Goal: Task Accomplishment & Management: Use online tool/utility

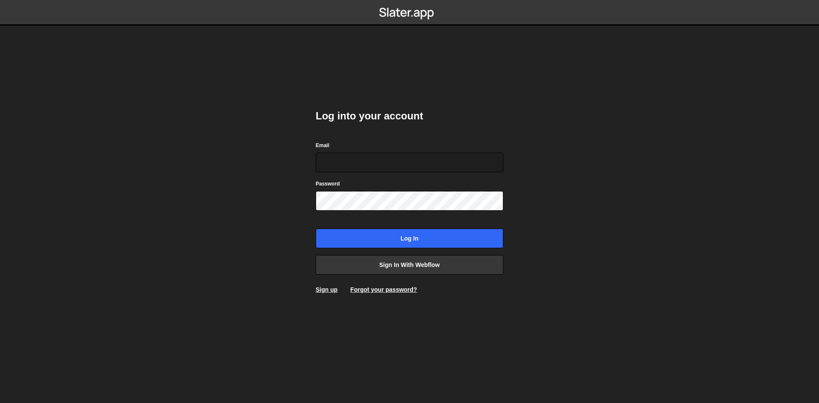
click at [369, 150] on div "Email" at bounding box center [410, 157] width 188 height 32
click at [392, 265] on link "Sign in with Webflow" at bounding box center [410, 265] width 188 height 20
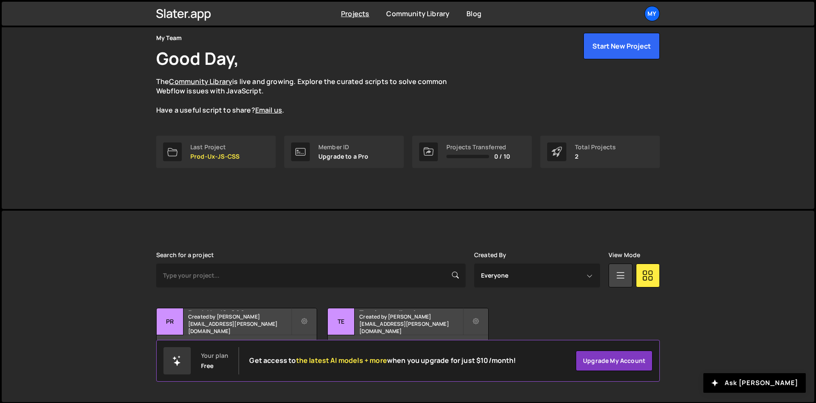
scroll to position [36, 0]
click at [238, 310] on h2 "Prod-Ux-JS-CSS" at bounding box center [239, 309] width 103 height 3
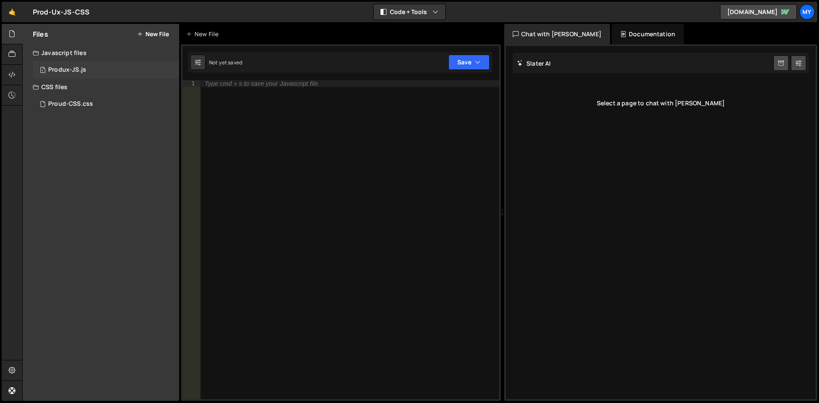
click at [76, 64] on div "1 Produx-JS.js 0" at bounding box center [106, 69] width 146 height 17
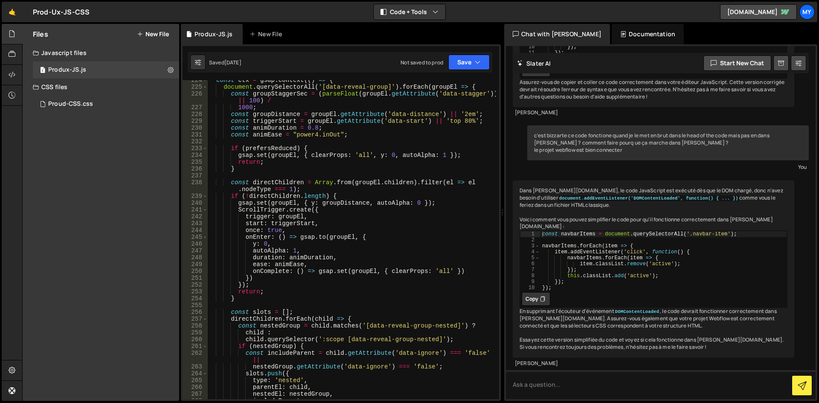
scroll to position [3121, 0]
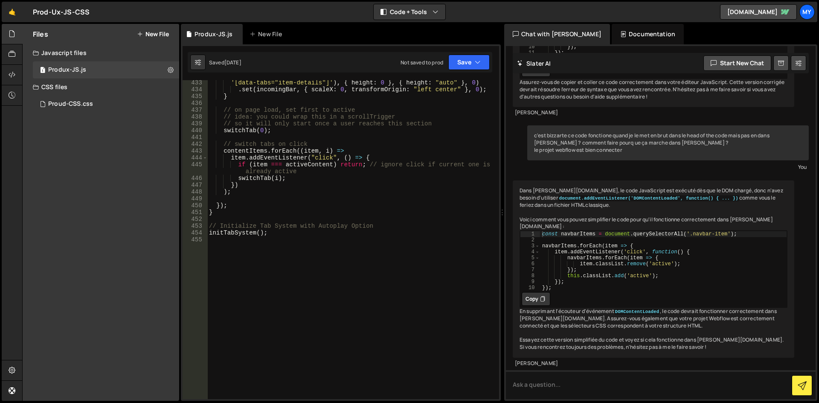
click at [294, 238] on div "'[data-tabs="item-details"]' ) , { height : 0 } , { height : "auto" } , 0 ) . s…" at bounding box center [351, 245] width 289 height 333
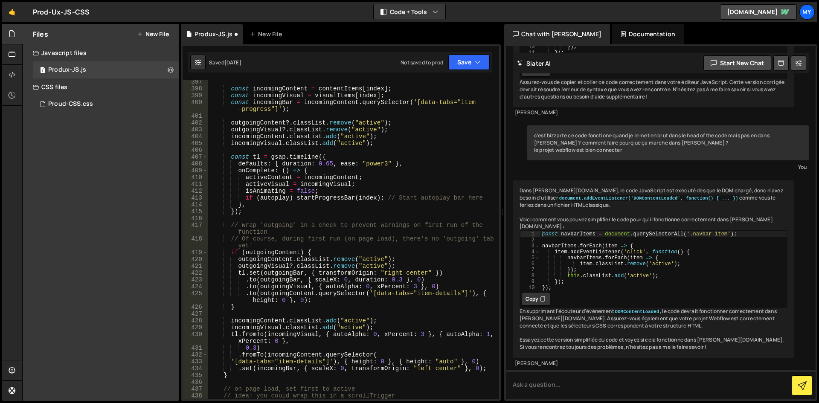
scroll to position [3135, 0]
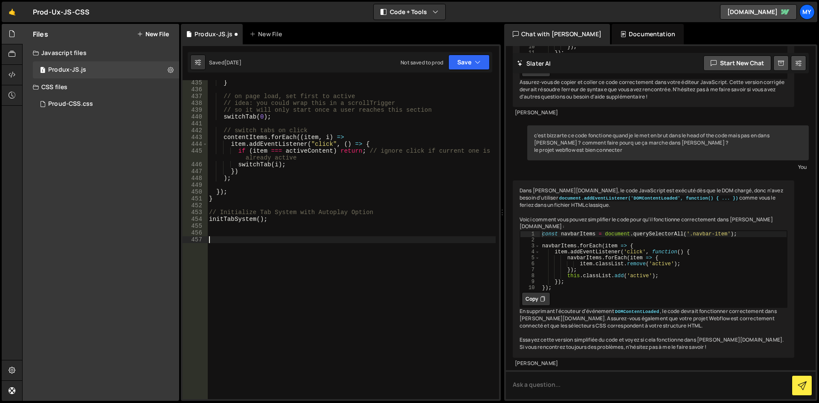
paste textarea "});"
type textarea "});"
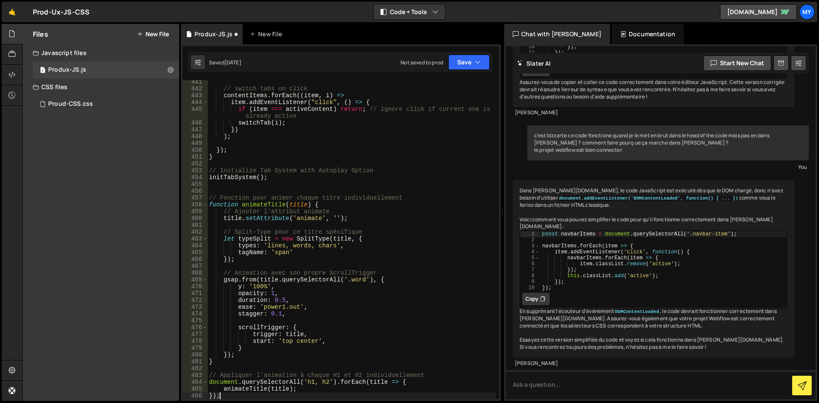
scroll to position [3177, 0]
click at [466, 63] on button "Save" at bounding box center [469, 62] width 41 height 15
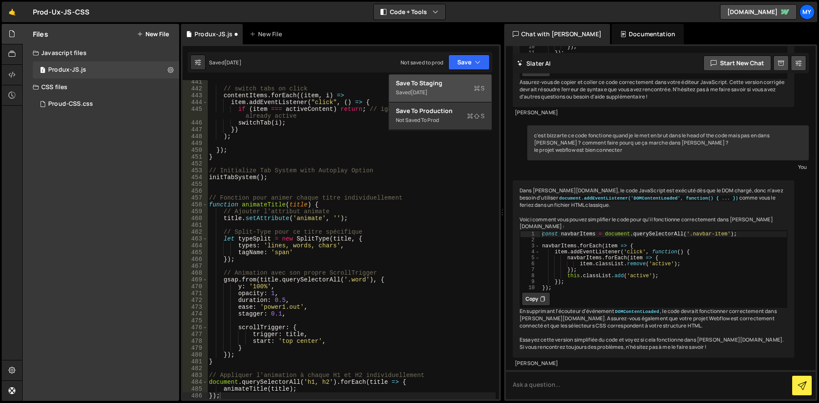
click at [464, 90] on div "Saved 1 week ago" at bounding box center [440, 92] width 89 height 10
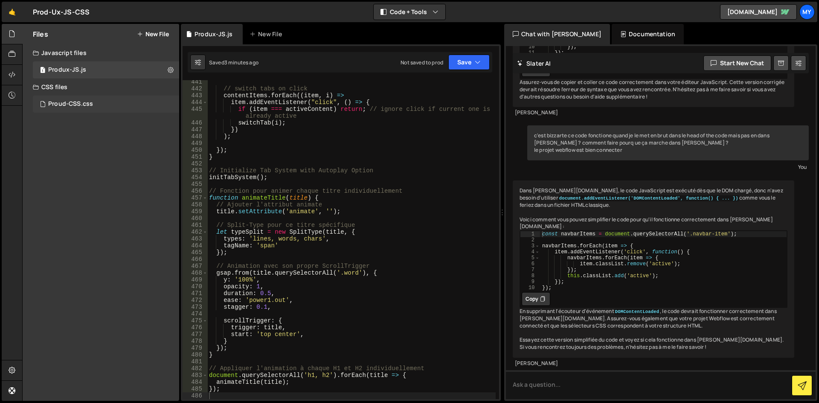
click at [60, 106] on div "Proud-CSS.css" at bounding box center [70, 104] width 45 height 8
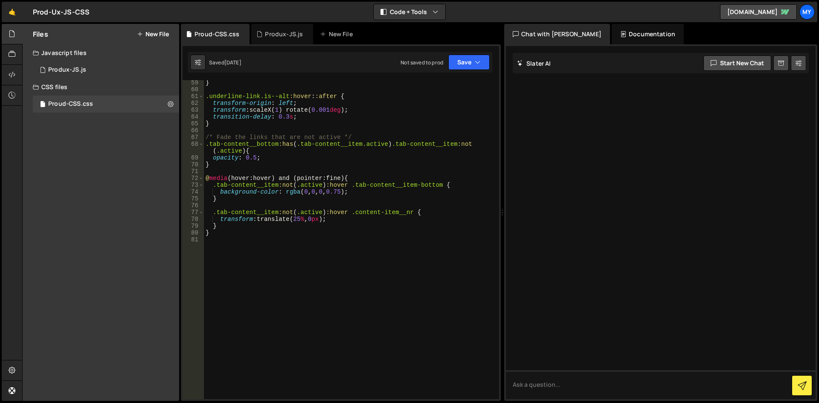
scroll to position [397, 0]
click at [272, 245] on div "} .underline-link.is--alt :hover : :after { transform-origin : left ; transform…" at bounding box center [350, 245] width 292 height 333
paste textarea "}"
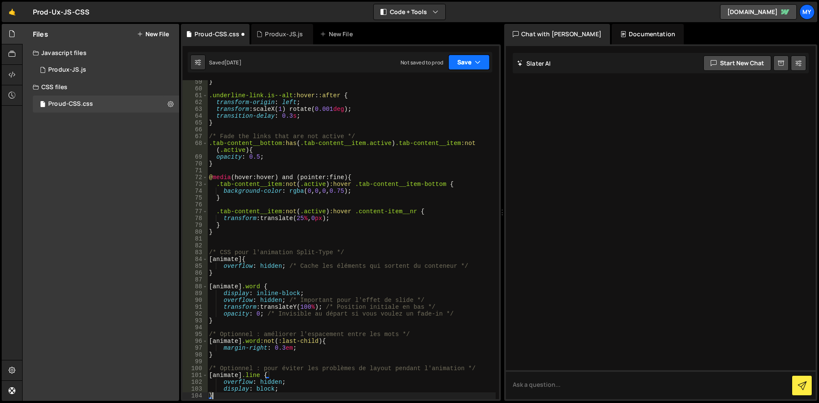
type textarea "}"
click at [457, 66] on button "Save" at bounding box center [469, 62] width 41 height 15
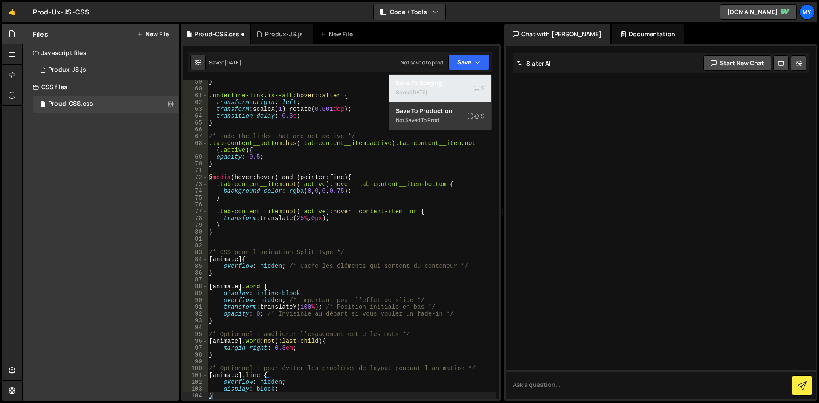
click at [457, 90] on div "Saved 1 week ago" at bounding box center [440, 92] width 89 height 10
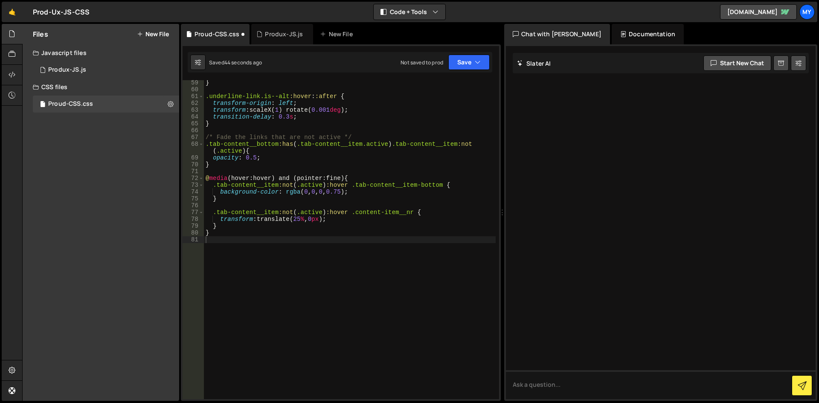
scroll to position [397, 0]
click at [90, 64] on div "1 Produx-JS.js 0" at bounding box center [106, 69] width 146 height 17
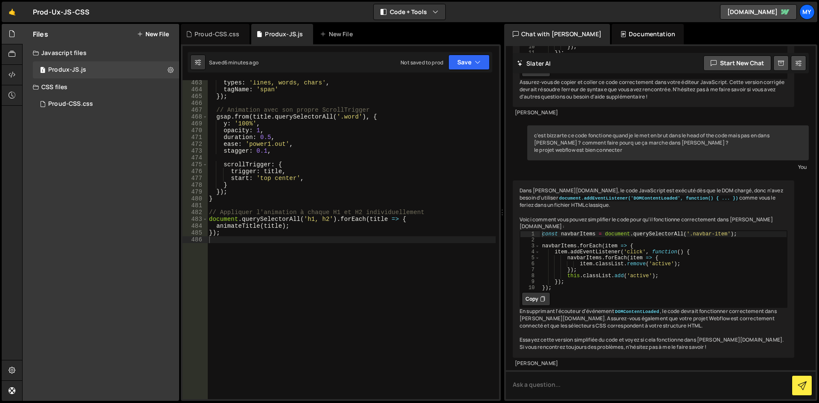
scroll to position [3333, 0]
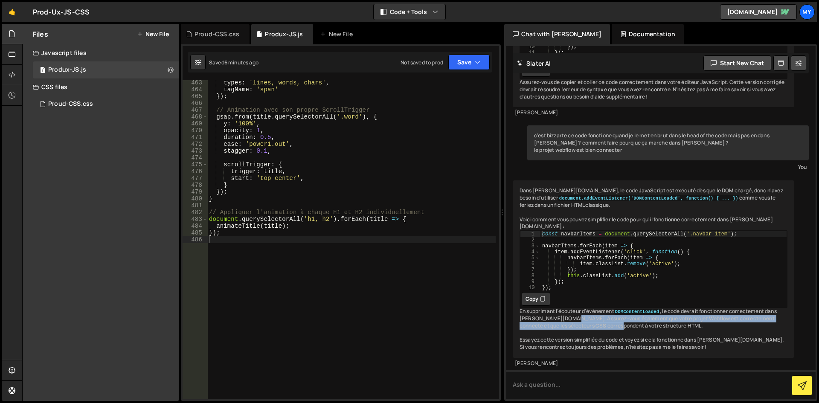
drag, startPoint x: 567, startPoint y: 316, endPoint x: 617, endPoint y: 325, distance: 51.1
click at [616, 323] on div "Dans Slater.app, le code JavaScript est exécuté dès que le DOM chargé, donc n'a…" at bounding box center [654, 270] width 282 height 178
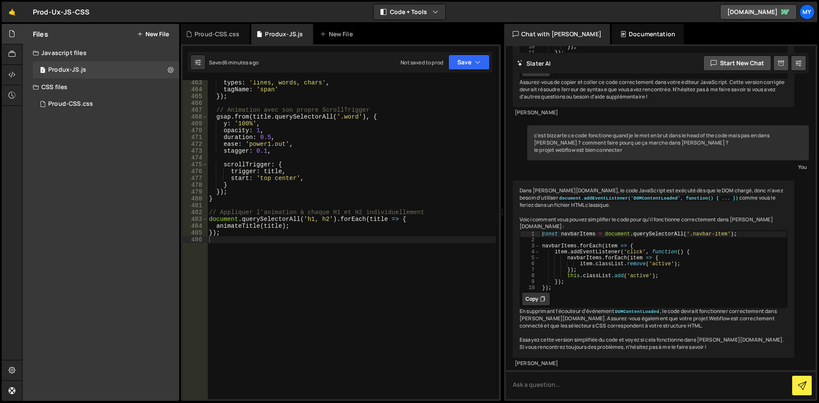
click at [621, 330] on div "Dans Slater.app, le code JavaScript est exécuté dès que le DOM chargé, donc n'a…" at bounding box center [654, 270] width 282 height 178
click at [247, 271] on div "types : 'lines, words, chars' , tagName : 'span' }) ; // Animation avec son pro…" at bounding box center [351, 245] width 289 height 333
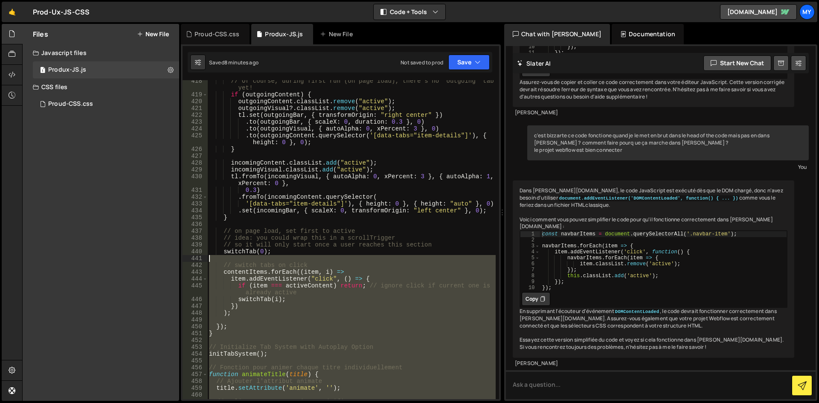
scroll to position [3128, 0]
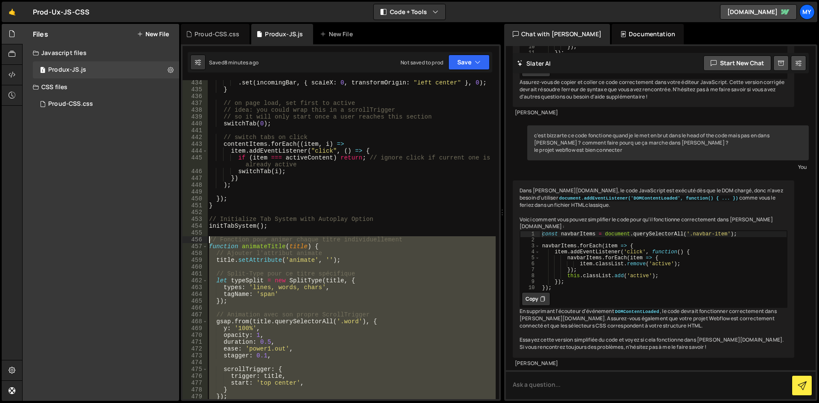
drag, startPoint x: 280, startPoint y: 281, endPoint x: 196, endPoint y: 239, distance: 92.9
click at [196, 239] on div "434 435 436 437 438 439 440 441 442 443 444 445 446 447 448 449 450 451 452 453…" at bounding box center [341, 239] width 317 height 319
paste textarea "}"
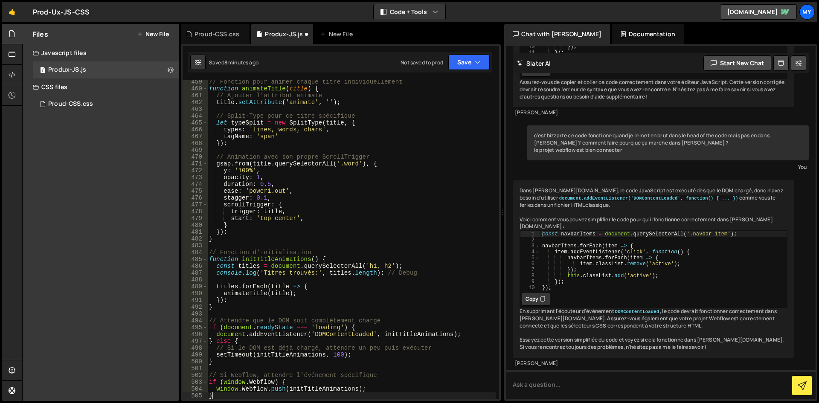
scroll to position [3307, 0]
click at [464, 64] on button "Save" at bounding box center [469, 62] width 41 height 15
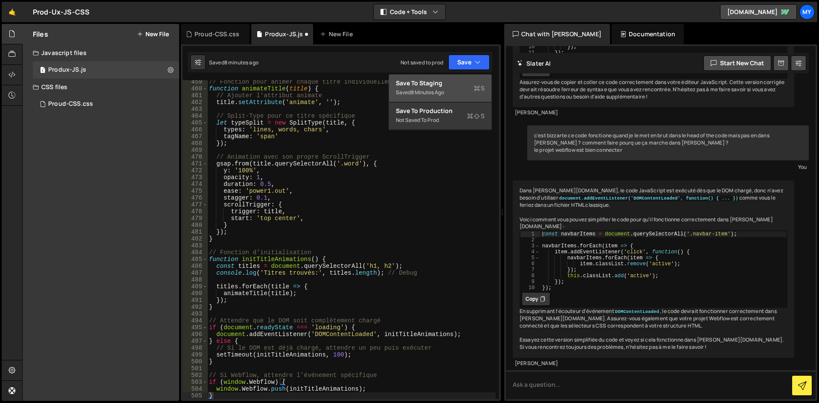
click at [434, 95] on div "8 minutes ago" at bounding box center [427, 92] width 33 height 7
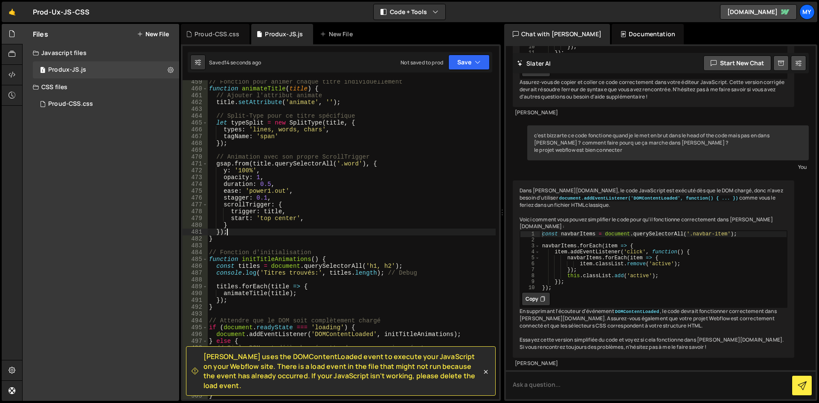
click at [387, 230] on div "// Fonction pour animer chaque titre individuellement function animateTitle ( t…" at bounding box center [351, 245] width 289 height 333
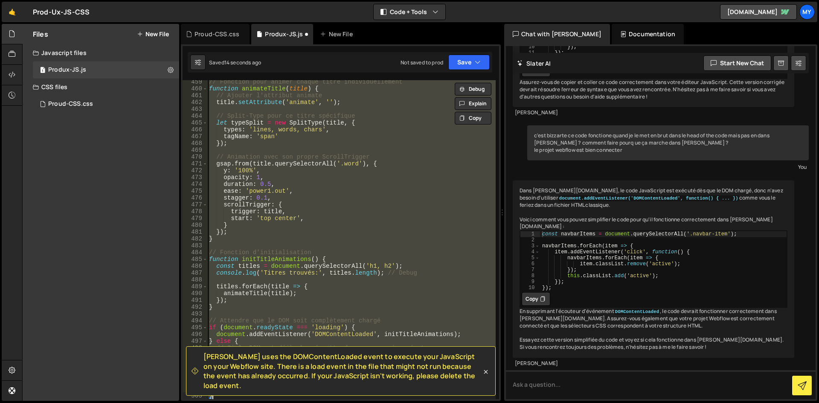
type textarea "});"
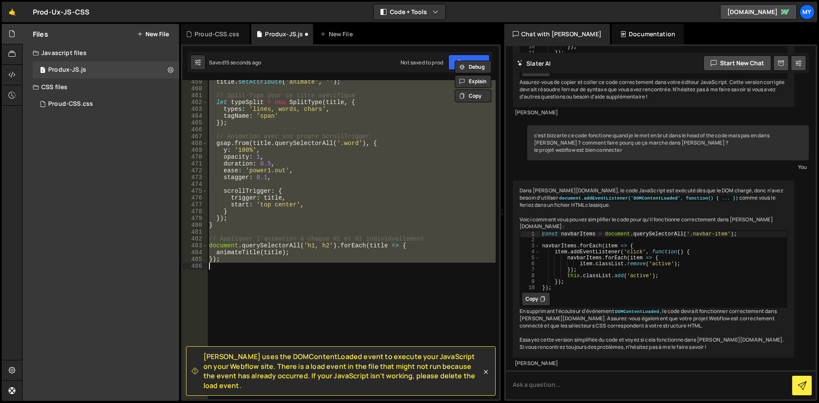
click at [305, 342] on div "title . setAttribute ( 'animate' , '' ) ; // Split-Type pour ce titre spécifiqu…" at bounding box center [351, 239] width 289 height 319
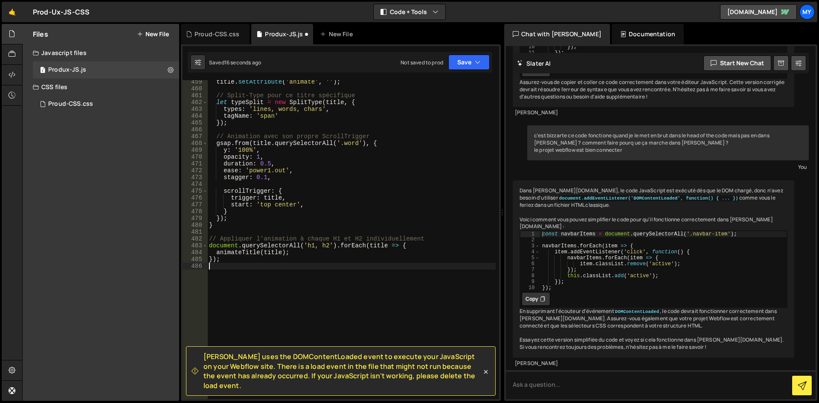
click at [467, 70] on div "Saved 16 seconds ago Not saved to prod Upgrade to Edit Save Save to Staging S S…" at bounding box center [340, 62] width 305 height 20
click at [469, 60] on button "Save" at bounding box center [469, 62] width 41 height 15
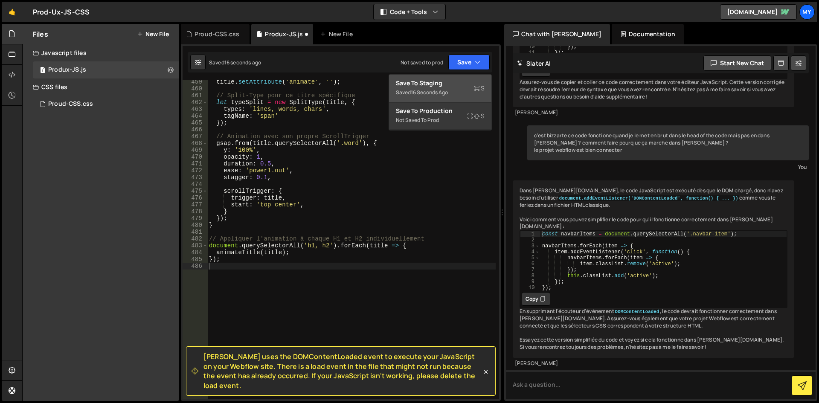
click at [446, 95] on div "16 seconds ago" at bounding box center [429, 92] width 37 height 7
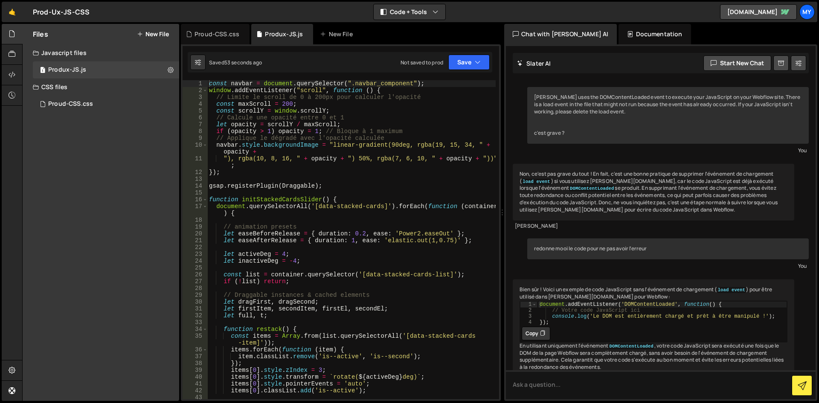
scroll to position [1449, 0]
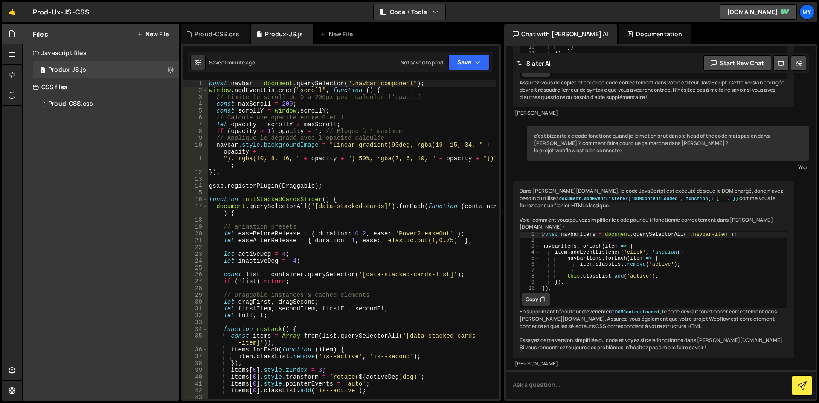
click at [306, 145] on div "const navbar = document . querySelector ( ".navbar_component" ) ; window . addE…" at bounding box center [351, 246] width 289 height 333
type textarea "});"
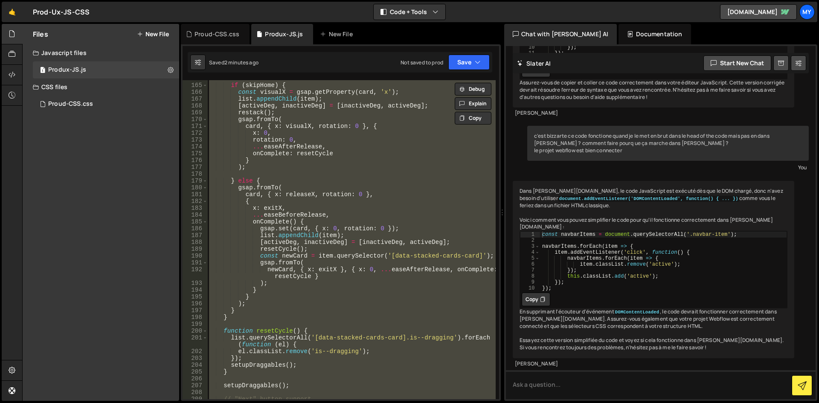
scroll to position [1408, 0]
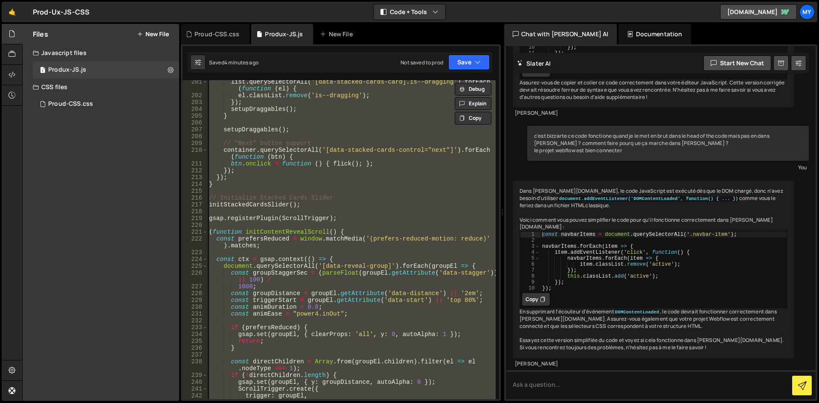
click at [270, 254] on div "list . querySelectorAll ( '[data-stacked-cards-card].is--dragging' ) . forEach …" at bounding box center [351, 239] width 289 height 319
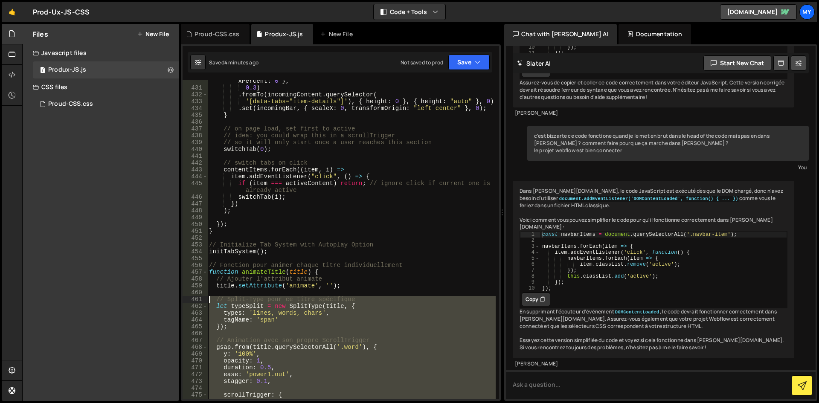
scroll to position [3154, 0]
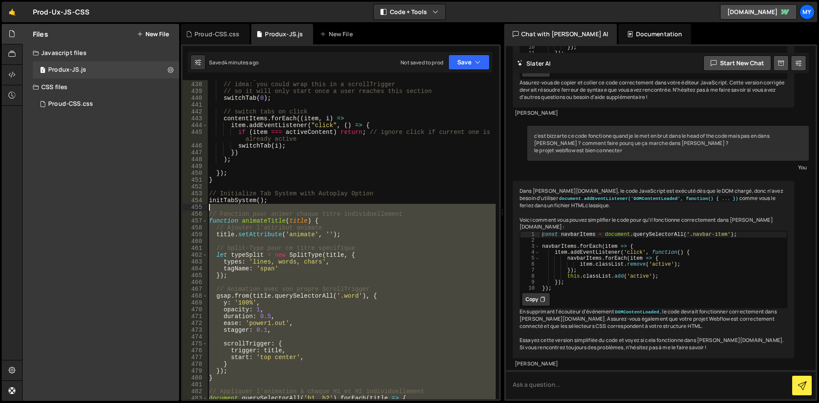
drag, startPoint x: 258, startPoint y: 257, endPoint x: 178, endPoint y: 210, distance: 92.7
click at [178, 210] on div "Files New File Javascript files 1 Produx-JS.js 0 CSS files Proud-CSS.css 0 Copy…" at bounding box center [420, 213] width 797 height 378
type textarea "// Fonction pour animer chaque titre individuellement"
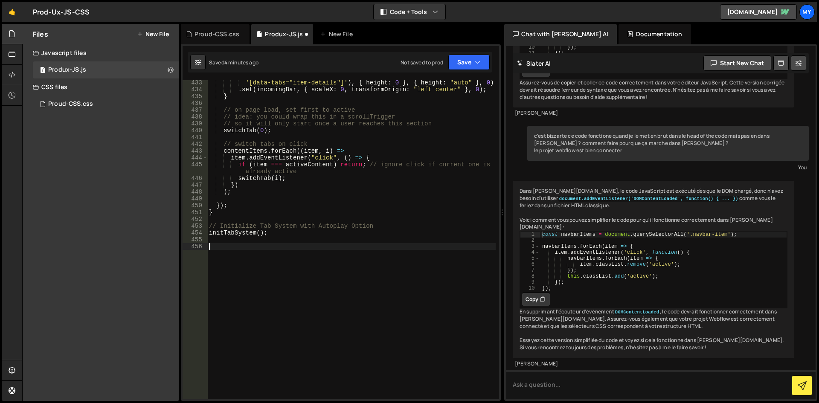
paste textarea "}"
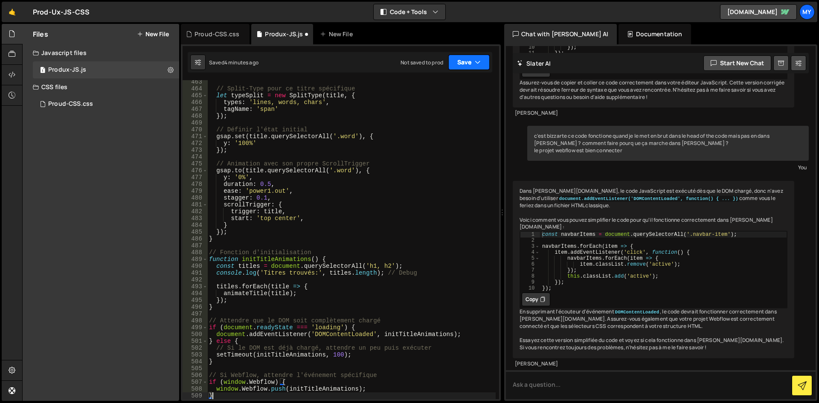
click at [474, 68] on button "Save" at bounding box center [469, 62] width 41 height 15
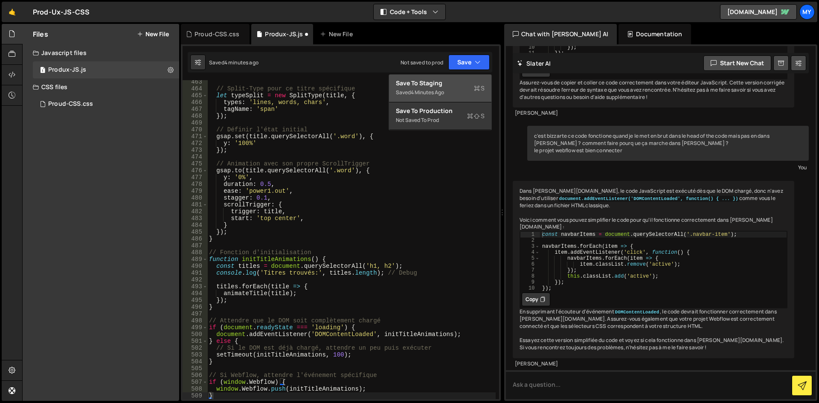
click at [453, 85] on div "Save to Staging S" at bounding box center [440, 83] width 89 height 9
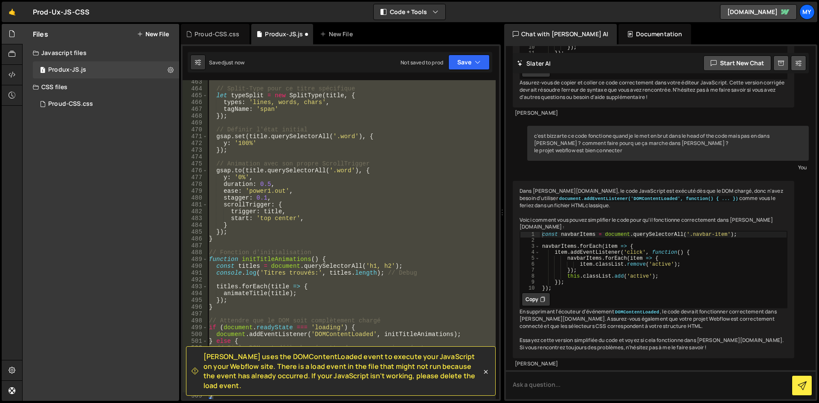
type textarea "window.Webflow.push(initTitleAnimations); }"
click at [373, 243] on div "// Split-Type pour ce titre spécifique let typeSplit = new SplitType ( title , …" at bounding box center [351, 239] width 289 height 319
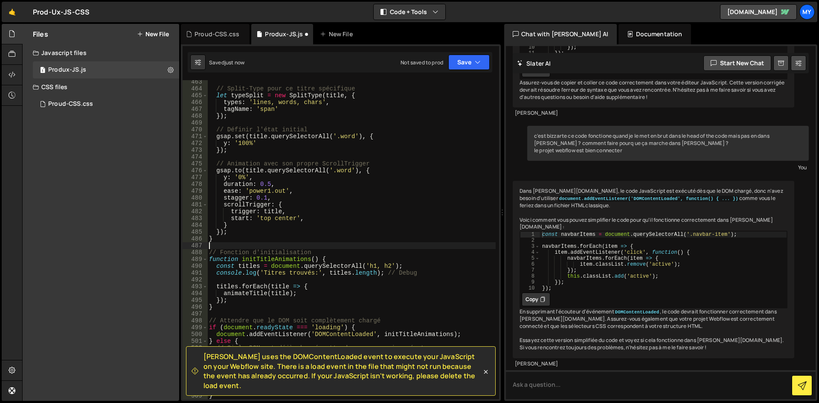
scroll to position [3125, 0]
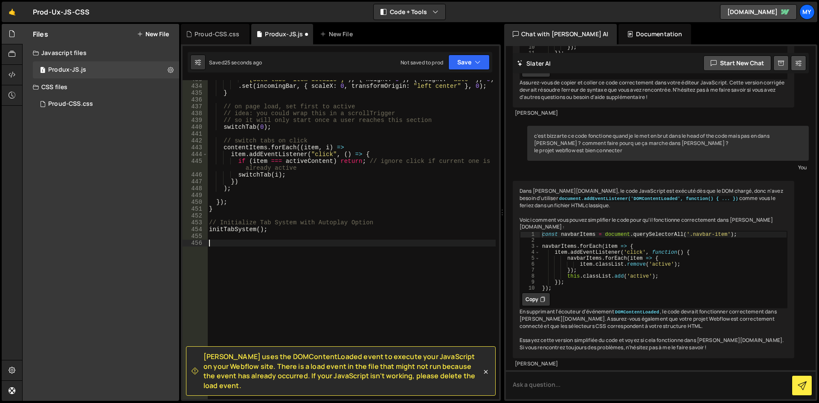
click at [262, 244] on div "'[data-tabs="item-details"]' ) , { height : 0 } , { height : "auto" } , 0 ) . s…" at bounding box center [351, 242] width 289 height 333
paste textarea "}"
type textarea "}"
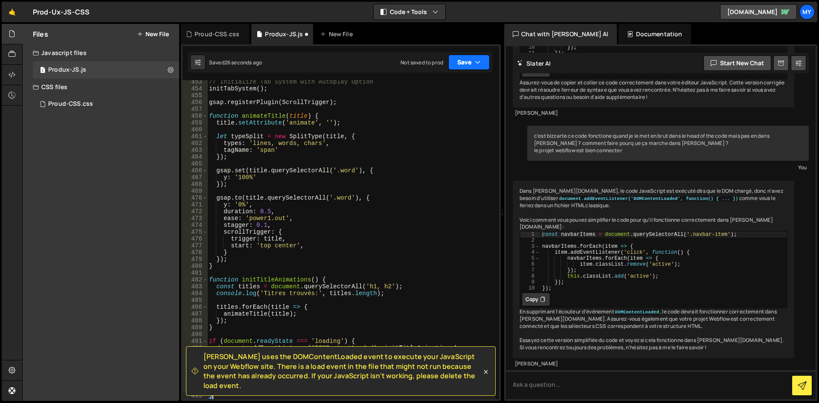
click at [471, 55] on button "Save" at bounding box center [469, 62] width 41 height 15
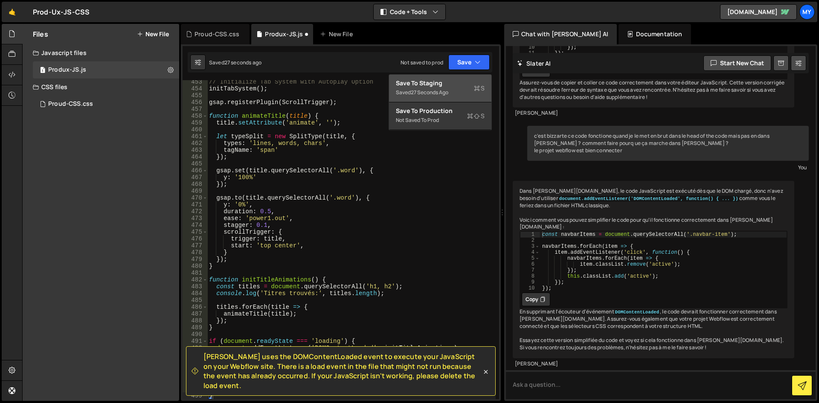
click at [455, 80] on div "Save to Staging S" at bounding box center [440, 83] width 89 height 9
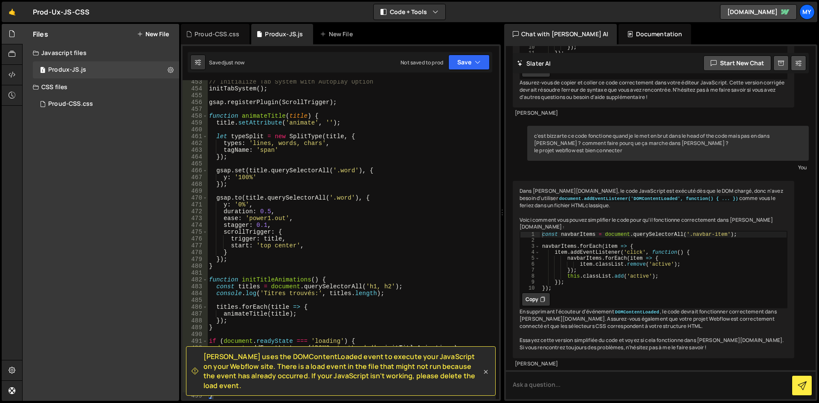
click at [487, 375] on icon at bounding box center [486, 372] width 9 height 9
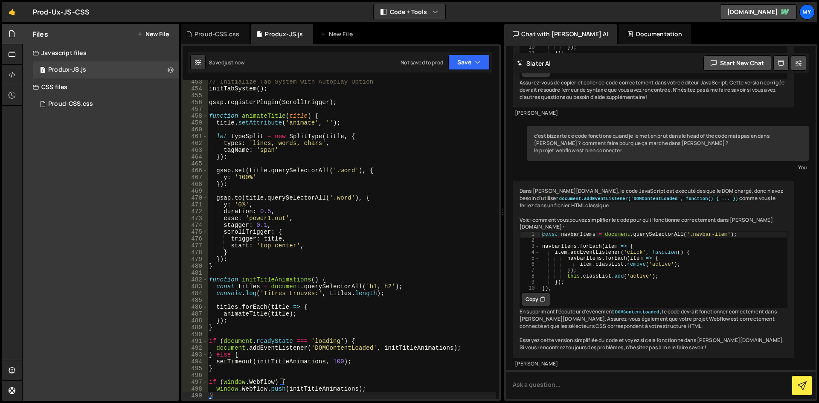
click at [390, 337] on div "// Initialize Tab System with Autoplay Option initTabSystem ( ) ; gsap . regist…" at bounding box center [351, 245] width 289 height 333
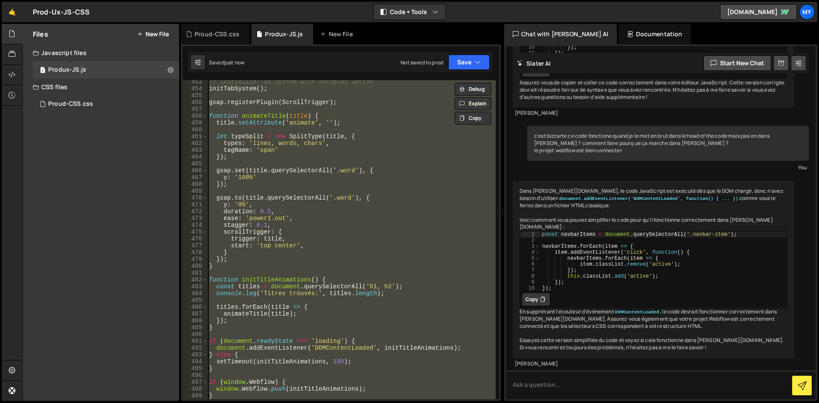
type textarea "window.Webflow.push(initTitleAnimations); }"
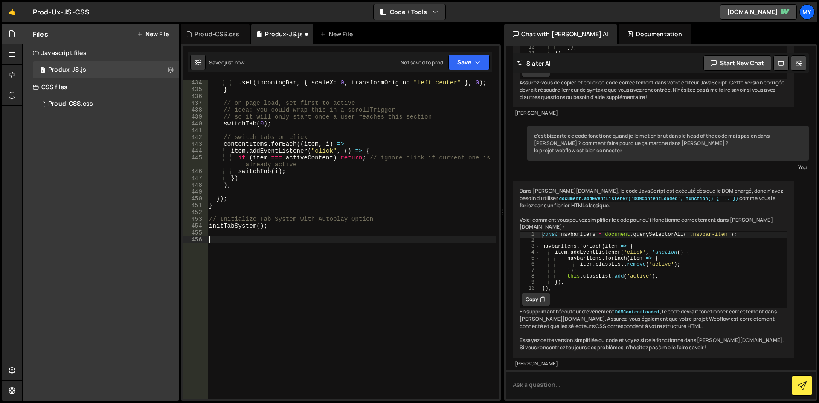
paste textarea "}"
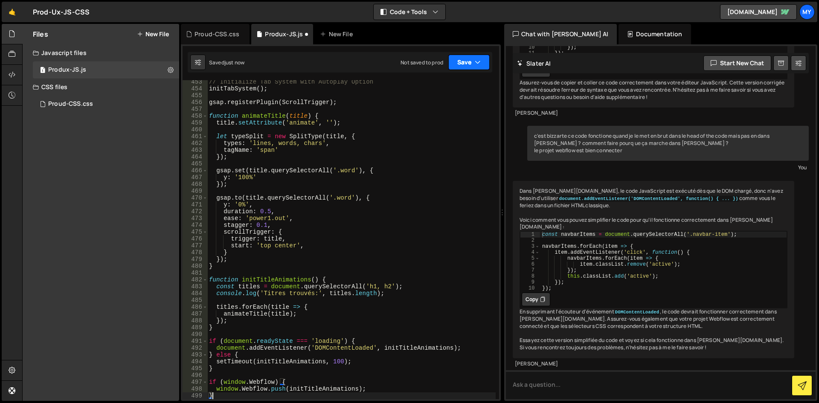
click at [464, 62] on button "Save" at bounding box center [469, 62] width 41 height 15
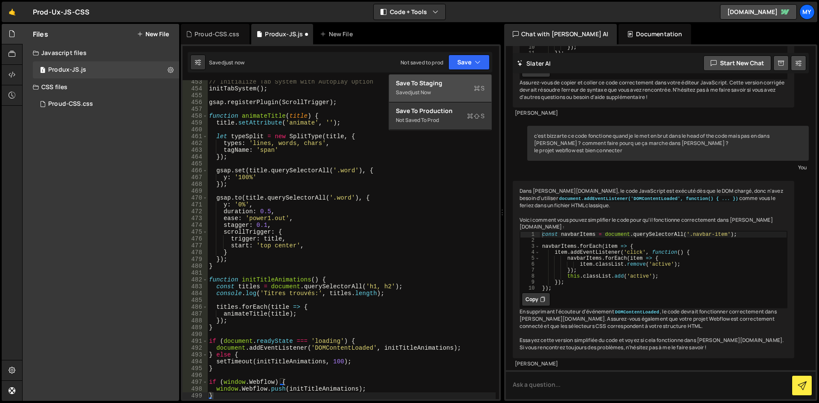
click at [454, 88] on div "Saved just now" at bounding box center [440, 92] width 89 height 10
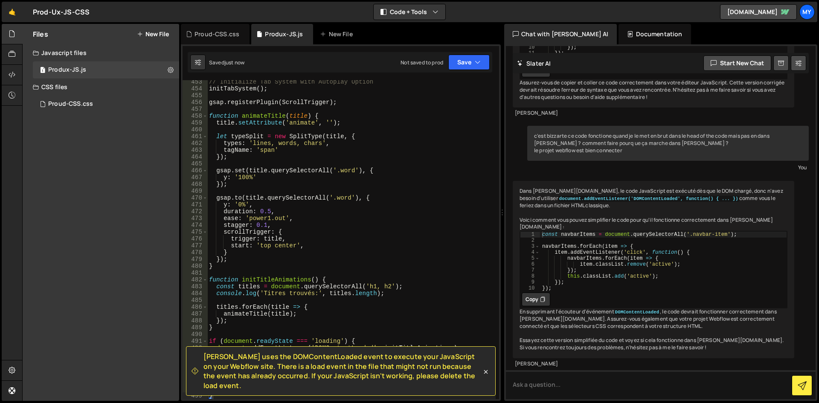
click at [338, 383] on span "Slater uses the DOMContentLoaded event to execute your JavaScript on your Webfl…" at bounding box center [343, 371] width 278 height 38
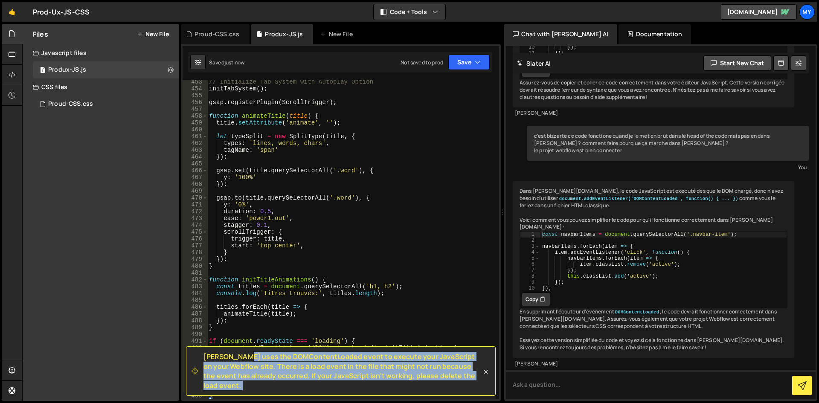
click at [338, 383] on span "Slater uses the DOMContentLoaded event to execute your JavaScript on your Webfl…" at bounding box center [343, 371] width 278 height 38
copy div "Slater uses the DOMContentLoaded event to execute your JavaScript on your Webfl…"
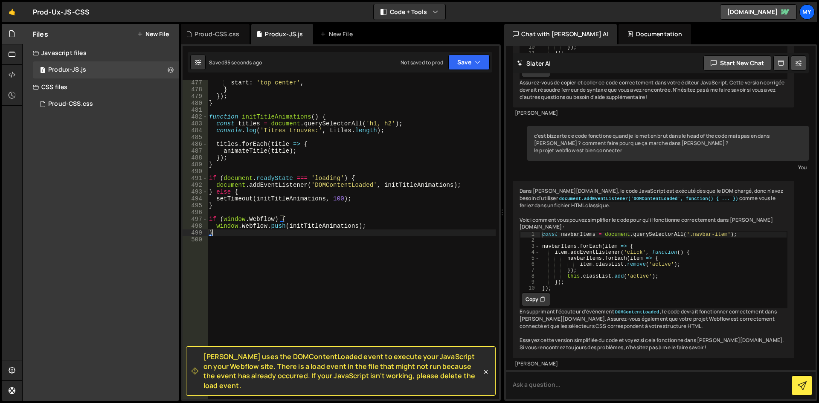
click at [317, 230] on div "start : 'top center' , } }) ; } function initTitleAnimations ( ) { const titles…" at bounding box center [351, 245] width 289 height 333
type textarea "window.Webflow.push(initTitleAnimations); }"
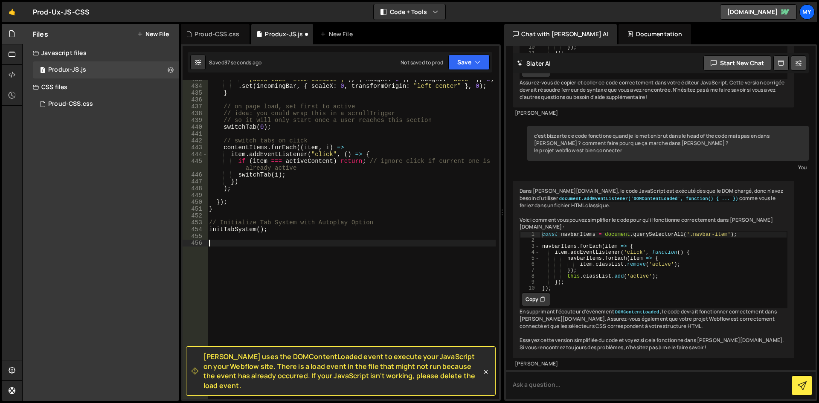
paste textarea "initTitleAnimations();"
type textarea "initTitleAnimations();"
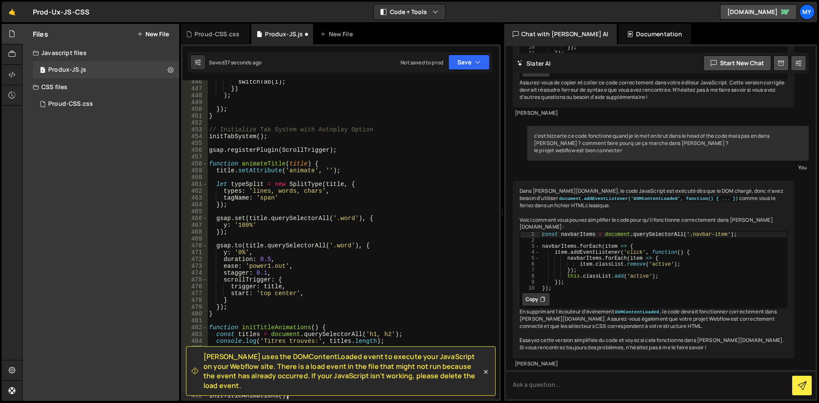
click at [464, 54] on div "Saved 37 seconds ago Not saved to prod Upgrade to Edit Save Save to Staging S S…" at bounding box center [340, 62] width 305 height 20
click at [468, 57] on button "Save" at bounding box center [469, 62] width 41 height 15
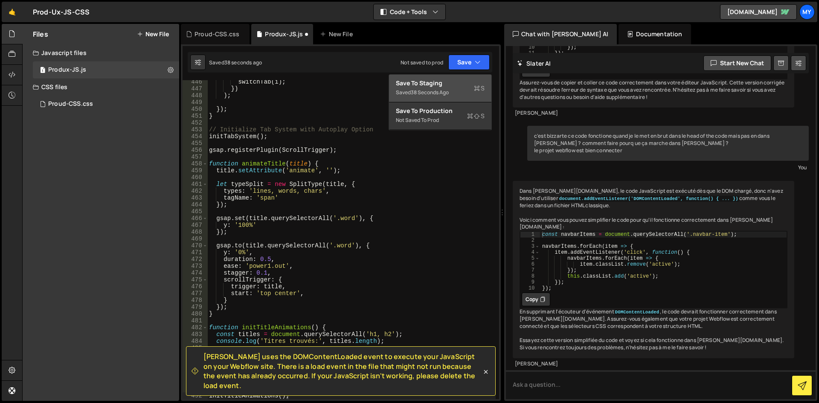
click at [452, 90] on div "Saved 38 seconds ago" at bounding box center [440, 92] width 89 height 10
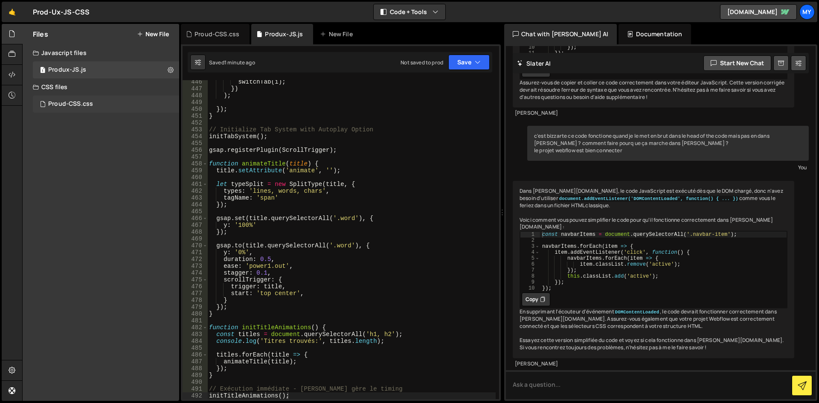
click at [86, 100] on div "Proud-CSS.css" at bounding box center [70, 104] width 45 height 8
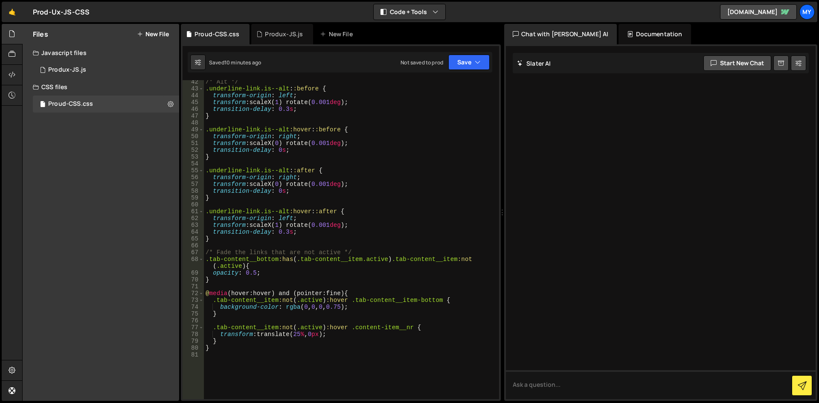
scroll to position [397, 0]
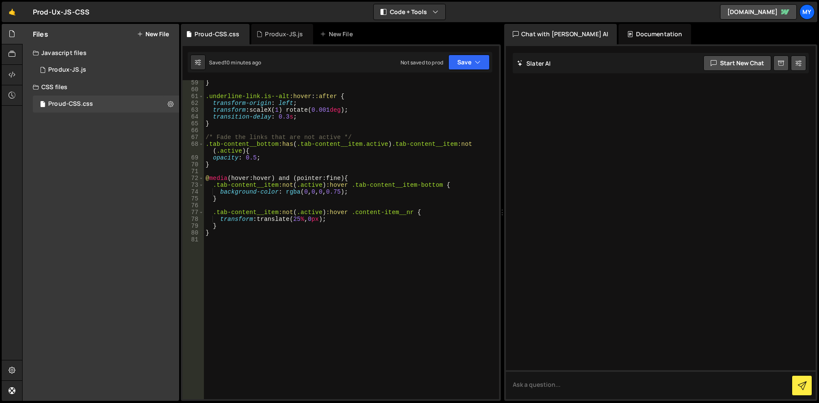
click at [276, 254] on div "} .underline-link.is--alt :hover : :after { transform-origin : left ; transform…" at bounding box center [350, 245] width 292 height 333
paste textarea "}"
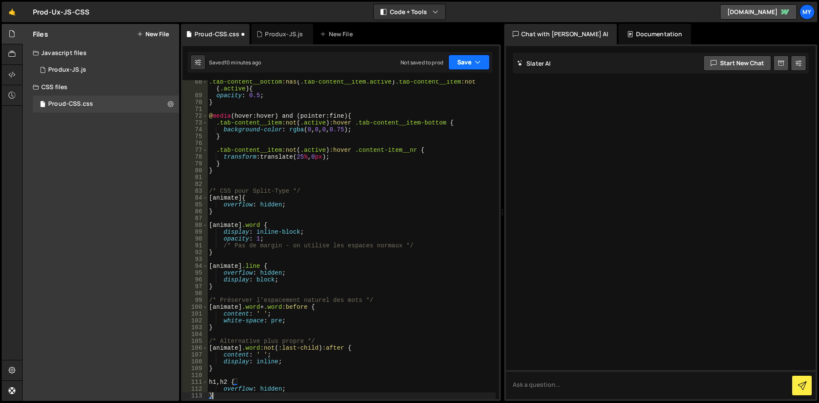
click at [460, 61] on button "Save" at bounding box center [469, 62] width 41 height 15
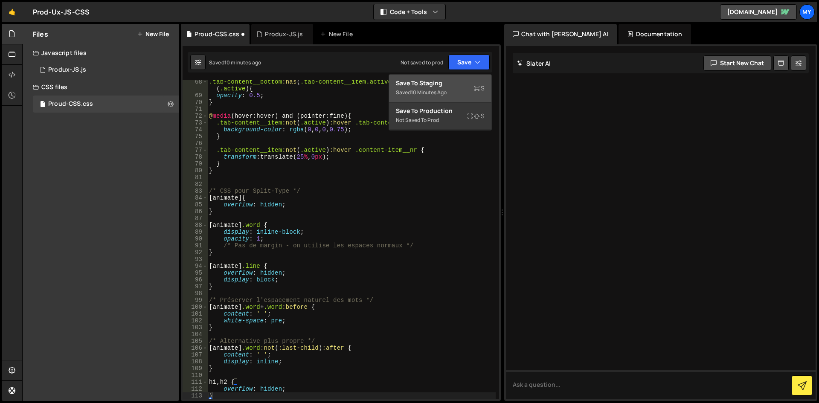
click at [451, 91] on div "Saved 10 minutes ago" at bounding box center [440, 92] width 89 height 10
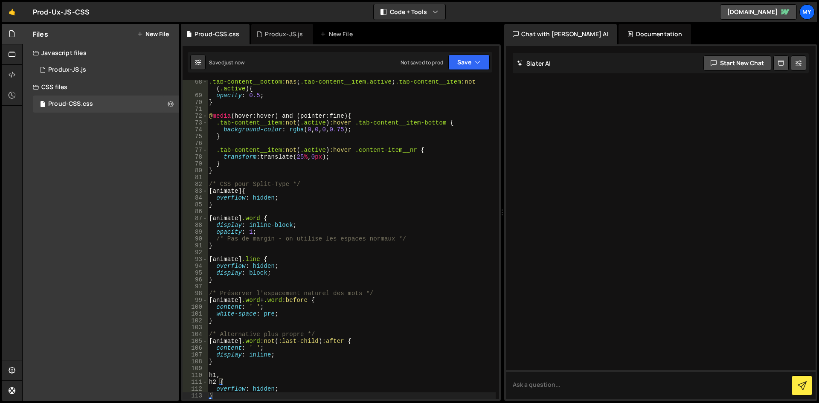
click at [359, 216] on div ".tab-content__bottom :has ( .tab-content__item.active ) .tab-content__item :not…" at bounding box center [351, 249] width 289 height 340
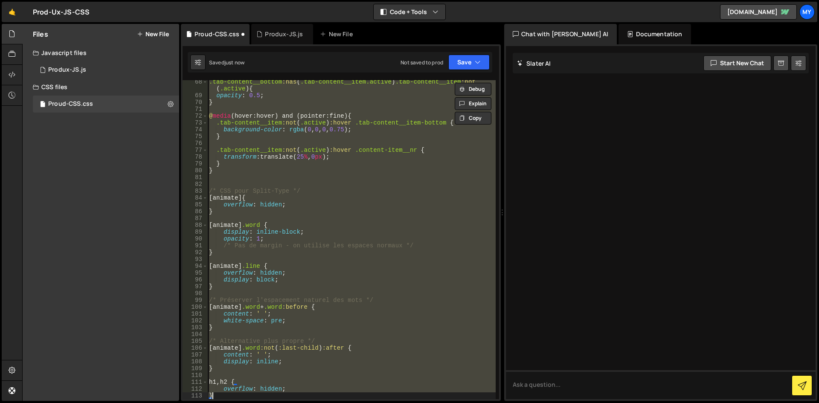
click at [360, 227] on div ".tab-content__bottom :has ( .tab-content__item.active ) .tab-content__item :not…" at bounding box center [351, 239] width 289 height 319
type textarea "[animate] .word {"
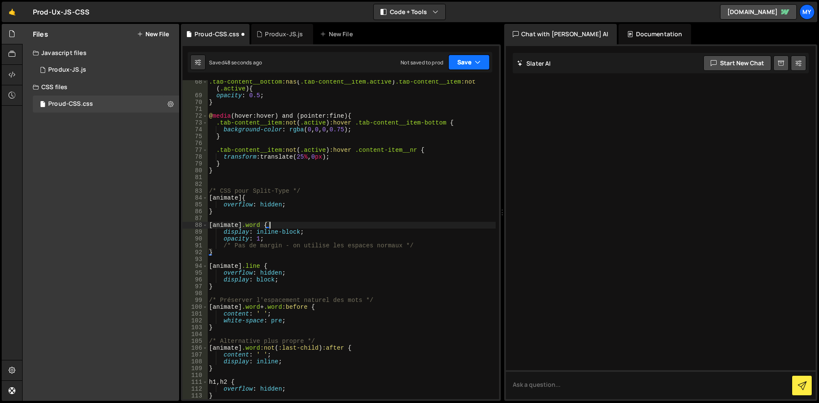
click at [470, 61] on button "Save" at bounding box center [469, 62] width 41 height 15
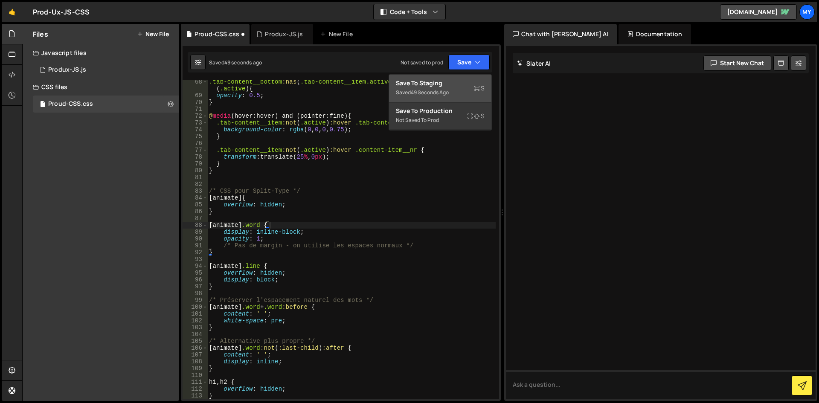
click at [457, 84] on div "Save to Staging S" at bounding box center [440, 83] width 89 height 9
